Goal: Task Accomplishment & Management: Use online tool/utility

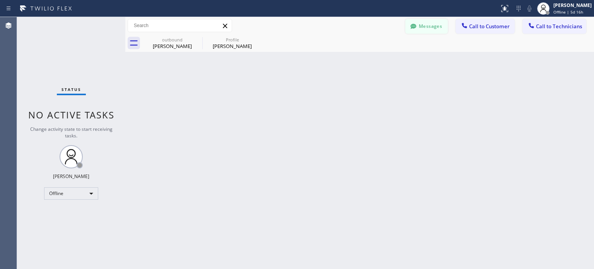
click at [437, 26] on button "Messages" at bounding box center [426, 26] width 43 height 15
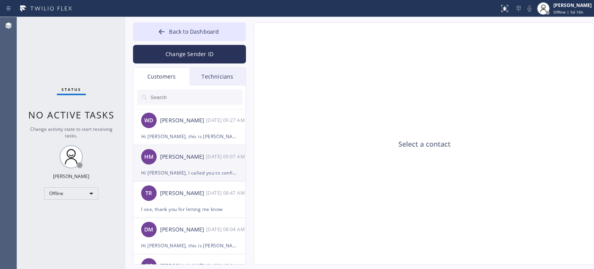
click at [191, 164] on div "HM [PERSON_NAME] [DATE] 09:07 AM" at bounding box center [189, 156] width 113 height 23
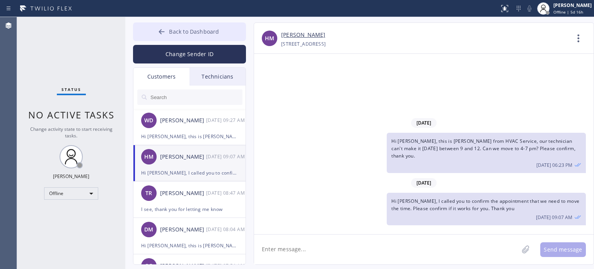
click at [176, 33] on span "Back to Dashboard" at bounding box center [194, 31] width 50 height 7
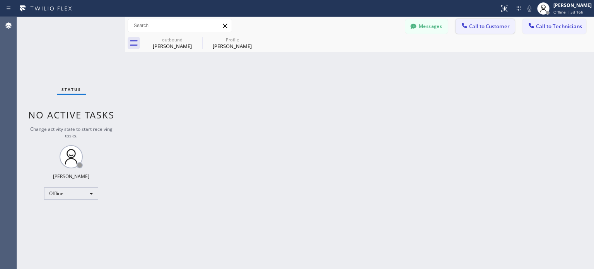
click at [469, 29] on icon at bounding box center [465, 26] width 8 height 8
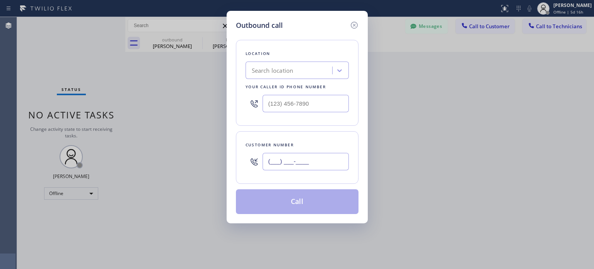
click at [299, 162] on input "(___) ___-____" at bounding box center [306, 161] width 86 height 17
paste input "516) 499-0331"
type input "[PHONE_NUMBER]"
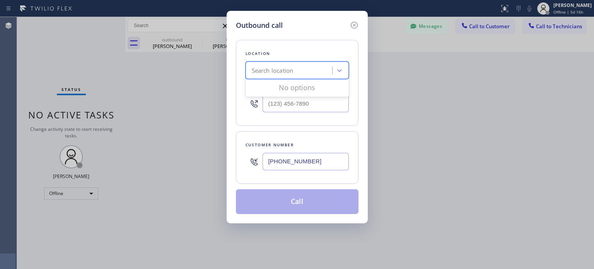
click at [287, 74] on div "Search location" at bounding box center [273, 70] width 42 height 9
paste input "5 Star Appliance Repair"
type input "5 Star Appliance Repair"
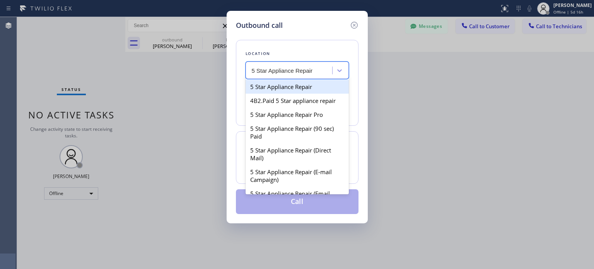
click at [287, 87] on div "5 Star Appliance Repair" at bounding box center [297, 87] width 103 height 14
type input "[PHONE_NUMBER]"
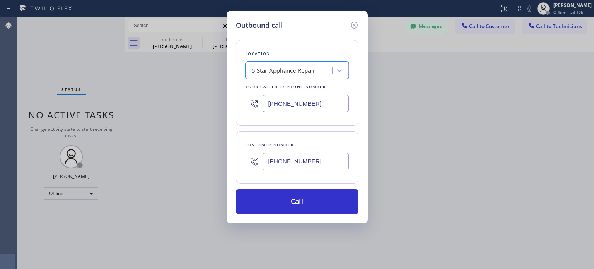
click at [272, 161] on input "[PHONE_NUMBER]" at bounding box center [306, 161] width 86 height 17
drag, startPoint x: 354, startPoint y: 27, endPoint x: 155, endPoint y: 87, distance: 207.5
click at [351, 27] on icon at bounding box center [354, 25] width 9 height 9
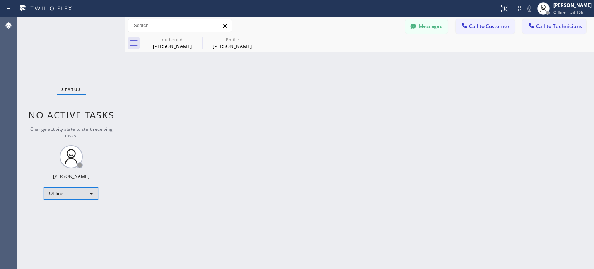
click at [78, 197] on div "Offline" at bounding box center [71, 193] width 54 height 12
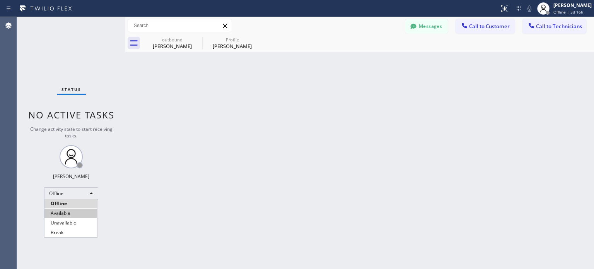
click at [76, 214] on li "Available" at bounding box center [70, 213] width 53 height 9
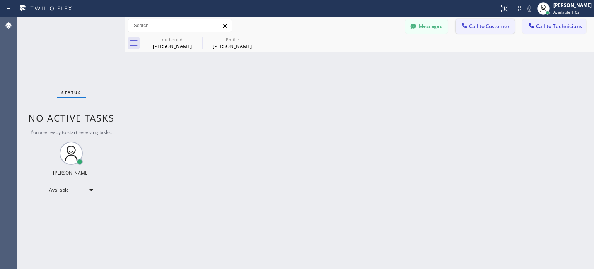
click at [468, 26] on icon at bounding box center [465, 26] width 8 height 8
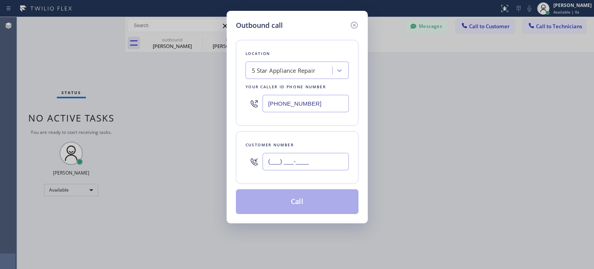
click at [275, 155] on input "(___) ___-____" at bounding box center [306, 161] width 86 height 17
paste input "516) 499-0331"
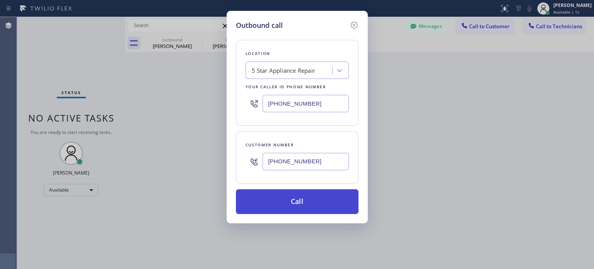
type input "[PHONE_NUMBER]"
click at [300, 203] on button "Call" at bounding box center [297, 201] width 123 height 25
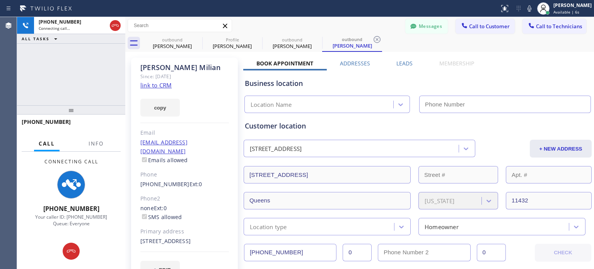
type input "[PHONE_NUMBER]"
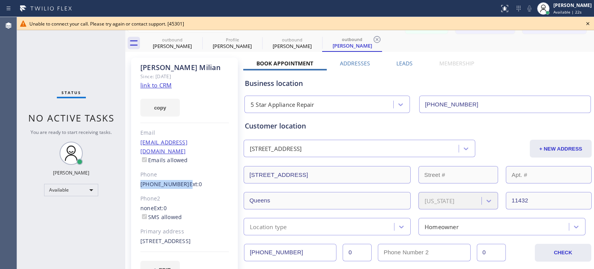
drag, startPoint x: 138, startPoint y: 176, endPoint x: 180, endPoint y: 178, distance: 41.4
click at [180, 178] on div "[PERSON_NAME] Since: [DATE] link to CRM copy Email [EMAIL_ADDRESS][DOMAIN_NAME]…" at bounding box center [184, 173] width 107 height 230
copy div "[PHONE_NUMBER]"
click at [537, 74] on div "Business location 5 Star Appliance Repair [PHONE_NUMBER]" at bounding box center [417, 91] width 349 height 43
click at [588, 25] on icon at bounding box center [587, 23] width 9 height 9
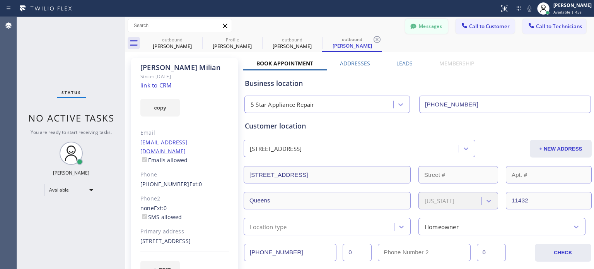
click at [416, 27] on button "Messages" at bounding box center [426, 26] width 43 height 15
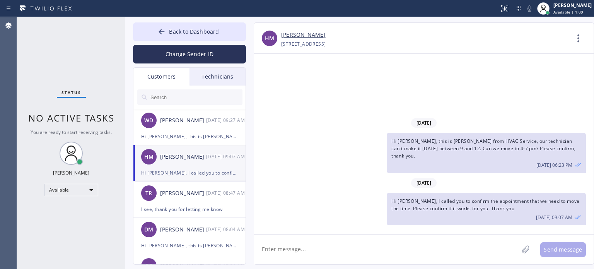
click at [453, 77] on div "[DATE] Hi [PERSON_NAME], this is [PERSON_NAME] from HVAC Service, our technicia…" at bounding box center [424, 144] width 340 height 180
click at [171, 31] on span "Back to Dashboard" at bounding box center [194, 31] width 50 height 7
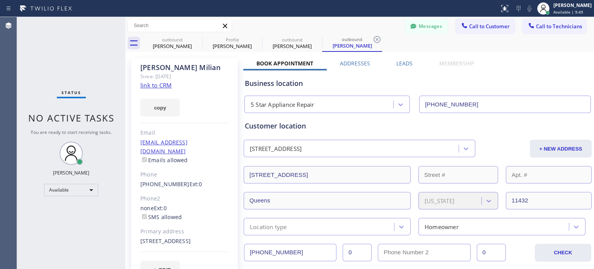
click at [486, 32] on button "Call to Customer" at bounding box center [485, 26] width 59 height 15
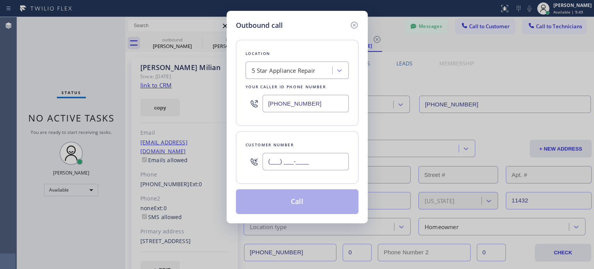
click at [340, 163] on input "(___) ___-____" at bounding box center [306, 161] width 86 height 17
paste input "917) 733-2441"
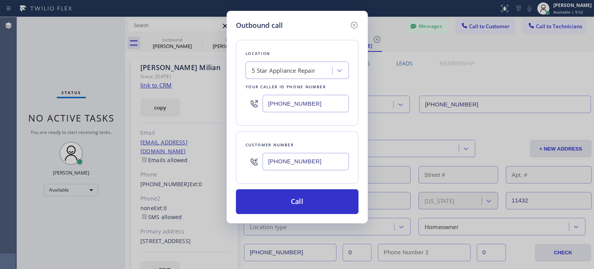
type input "[PHONE_NUMBER]"
click at [282, 101] on input "[PHONE_NUMBER]" at bounding box center [306, 103] width 86 height 17
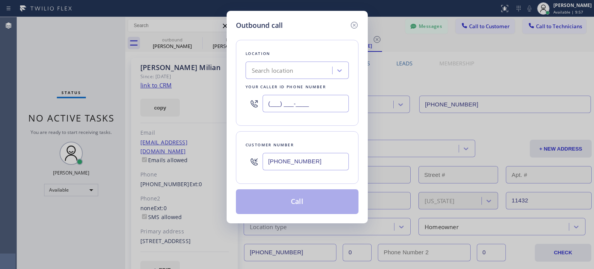
type input "(___) ___-____"
click at [286, 74] on div "Search location" at bounding box center [273, 70] width 42 height 9
paste input "Bloom Air Conditioning [GEOGRAPHIC_DATA]"
type input "Bloom Air Conditioning [GEOGRAPHIC_DATA]"
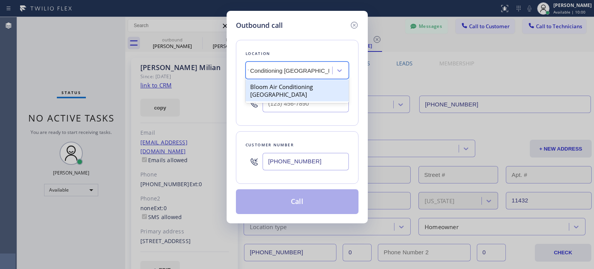
click at [290, 96] on div "Bloom Air Conditioning [GEOGRAPHIC_DATA]" at bounding box center [297, 91] width 103 height 22
type input "[PHONE_NUMBER]"
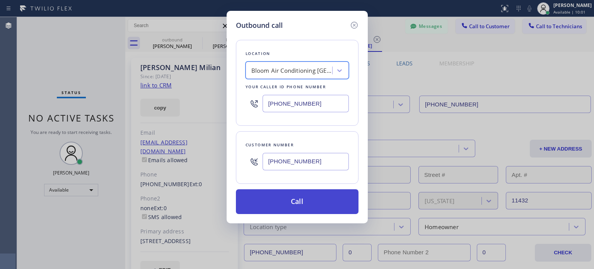
click at [301, 204] on button "Call" at bounding box center [297, 201] width 123 height 25
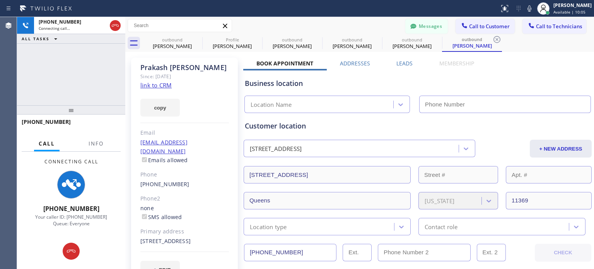
type input "[PHONE_NUMBER]"
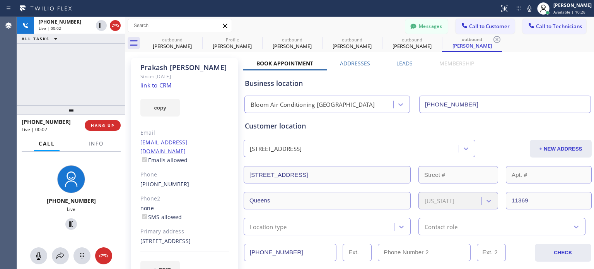
click at [90, 123] on button "HANG UP" at bounding box center [103, 125] width 36 height 11
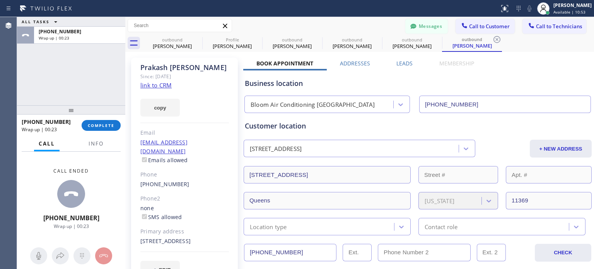
click at [476, 77] on div "Business location Bloom Air Conditioning [GEOGRAPHIC_DATA] [PHONE_NUMBER]" at bounding box center [417, 91] width 349 height 43
click at [111, 126] on span "COMPLETE" at bounding box center [101, 125] width 27 height 5
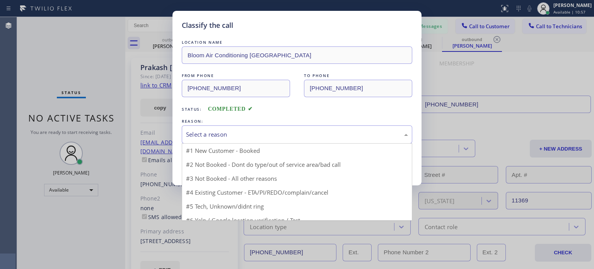
click at [264, 135] on div "Select a reason" at bounding box center [297, 134] width 222 height 9
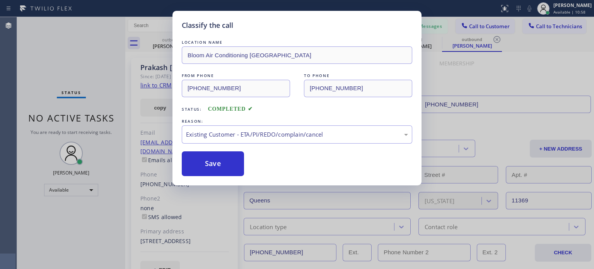
click at [245, 164] on div "Save" at bounding box center [297, 163] width 231 height 25
drag, startPoint x: 238, startPoint y: 161, endPoint x: 137, endPoint y: 67, distance: 138.8
click at [237, 161] on button "Save" at bounding box center [213, 163] width 62 height 25
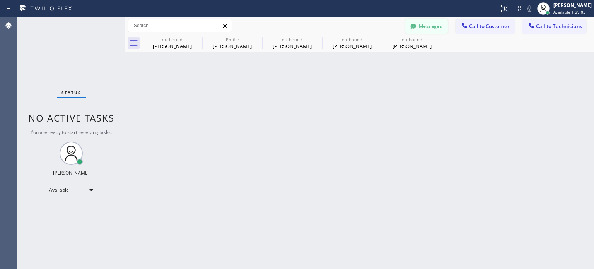
click at [422, 30] on button "Messages" at bounding box center [426, 26] width 43 height 15
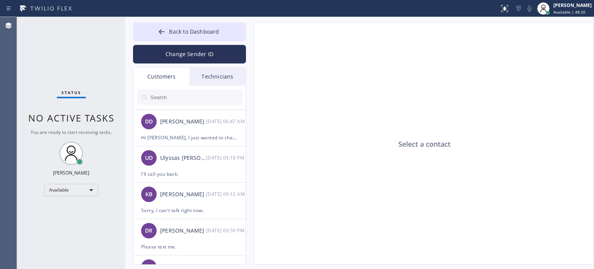
scroll to position [503, 0]
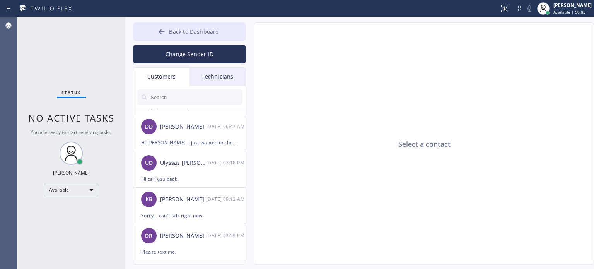
click at [168, 33] on button "Back to Dashboard" at bounding box center [189, 31] width 113 height 19
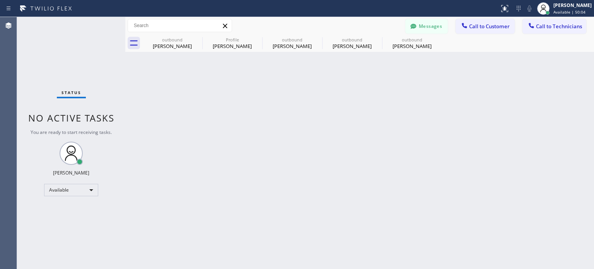
click at [488, 30] on button "Call to Customer" at bounding box center [485, 26] width 59 height 15
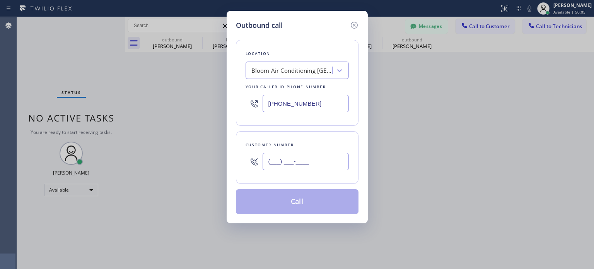
click at [300, 166] on input "(___) ___-____" at bounding box center [306, 161] width 86 height 17
paste input "646) 549-2747"
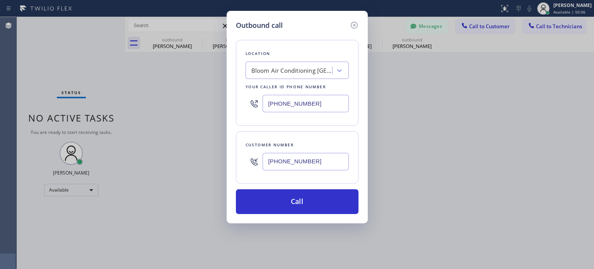
type input "[PHONE_NUMBER]"
click at [268, 96] on input "[PHONE_NUMBER]" at bounding box center [306, 103] width 86 height 17
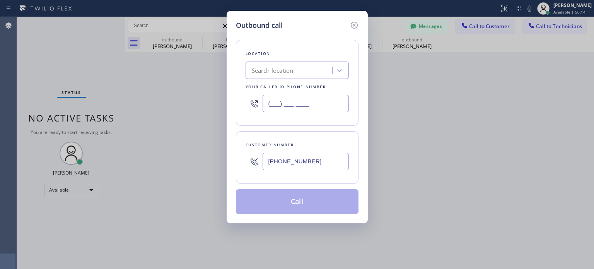
type input "(___) ___-____"
click at [278, 75] on div "Search location" at bounding box center [290, 71] width 84 height 14
paste input "[GEOGRAPHIC_DATA] HVAC"
type input "[GEOGRAPHIC_DATA] HVAC"
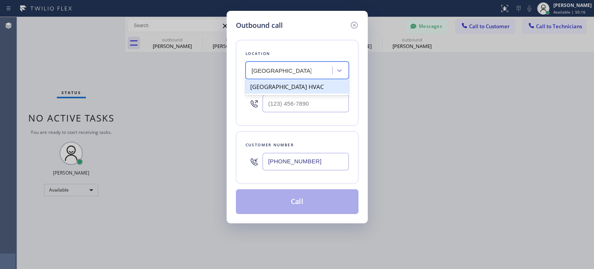
click at [283, 88] on div "[GEOGRAPHIC_DATA] HVAC" at bounding box center [297, 87] width 103 height 14
type input "[PHONE_NUMBER]"
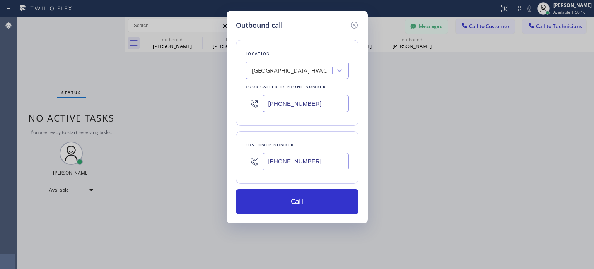
click at [296, 187] on div "Location [GEOGRAPHIC_DATA] HVAC Your caller id phone number [PHONE_NUMBER] Cust…" at bounding box center [297, 122] width 123 height 183
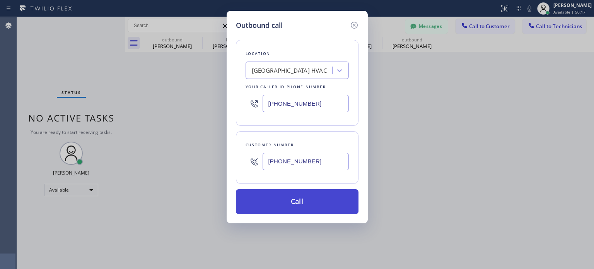
click at [297, 197] on button "Call" at bounding box center [297, 201] width 123 height 25
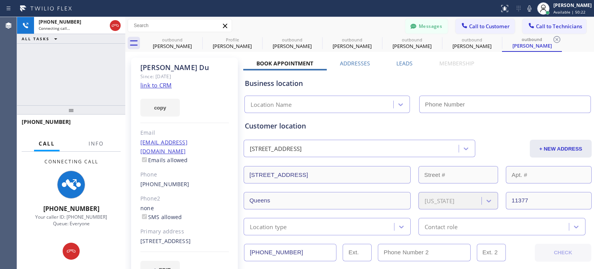
type input "[PHONE_NUMBER]"
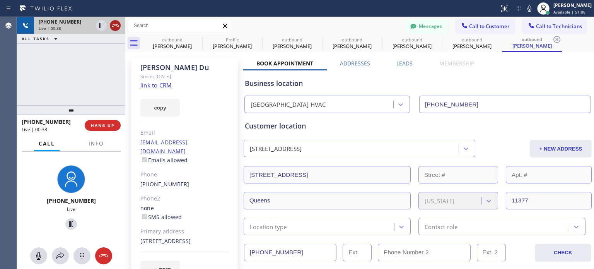
click at [119, 29] on icon at bounding box center [115, 25] width 9 height 9
